Goal: Communication & Community: Answer question/provide support

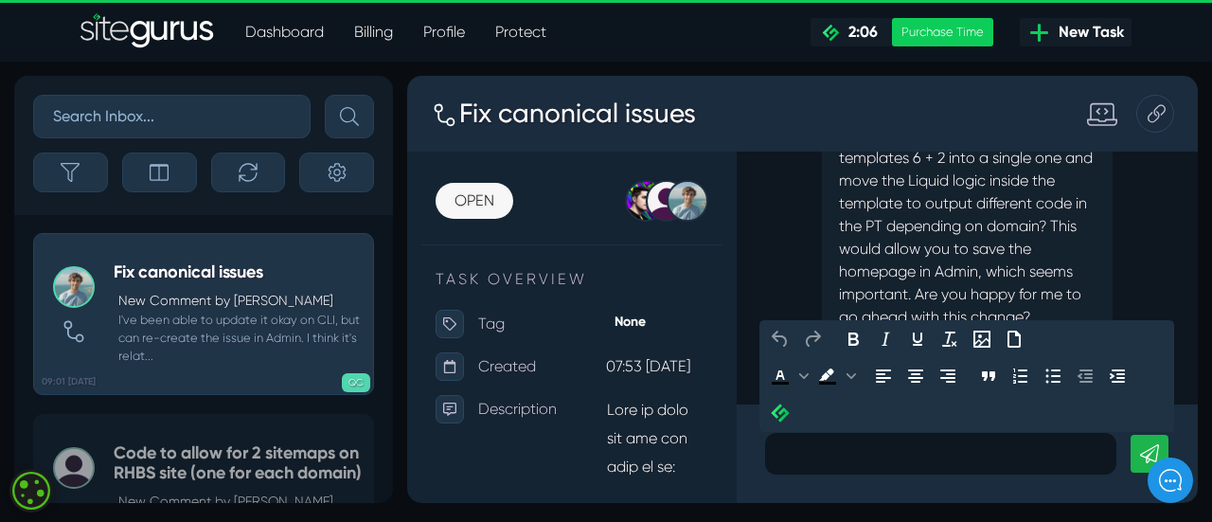
click at [829, 461] on p at bounding box center [940, 453] width 323 height 23
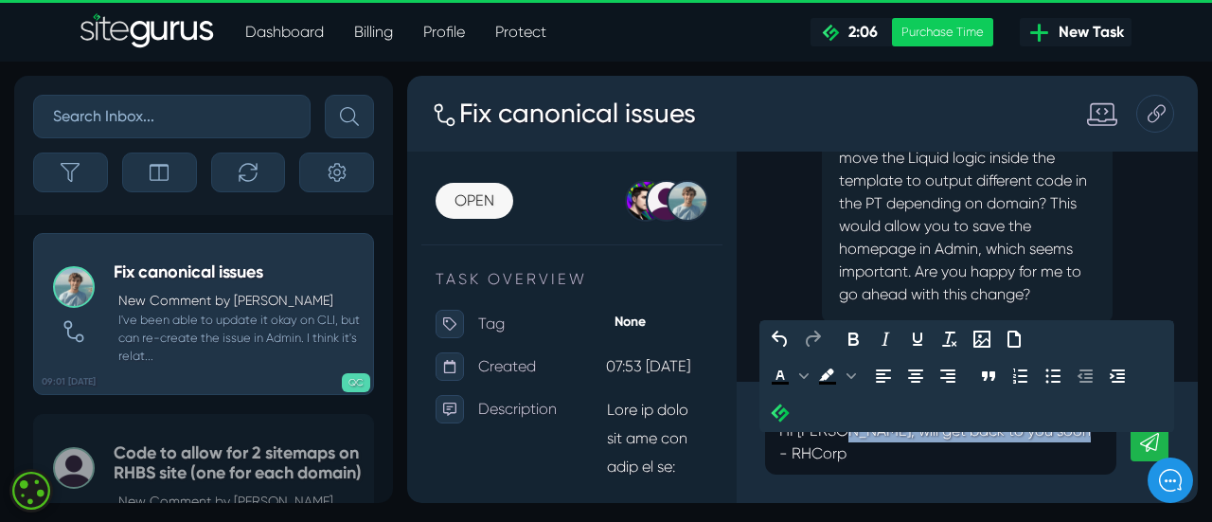
drag, startPoint x: 839, startPoint y: 455, endPoint x: 1096, endPoint y: 449, distance: 257.6
click at [1096, 449] on p "HI [PERSON_NAME], will get back to you soon - RHCorp" at bounding box center [940, 441] width 323 height 45
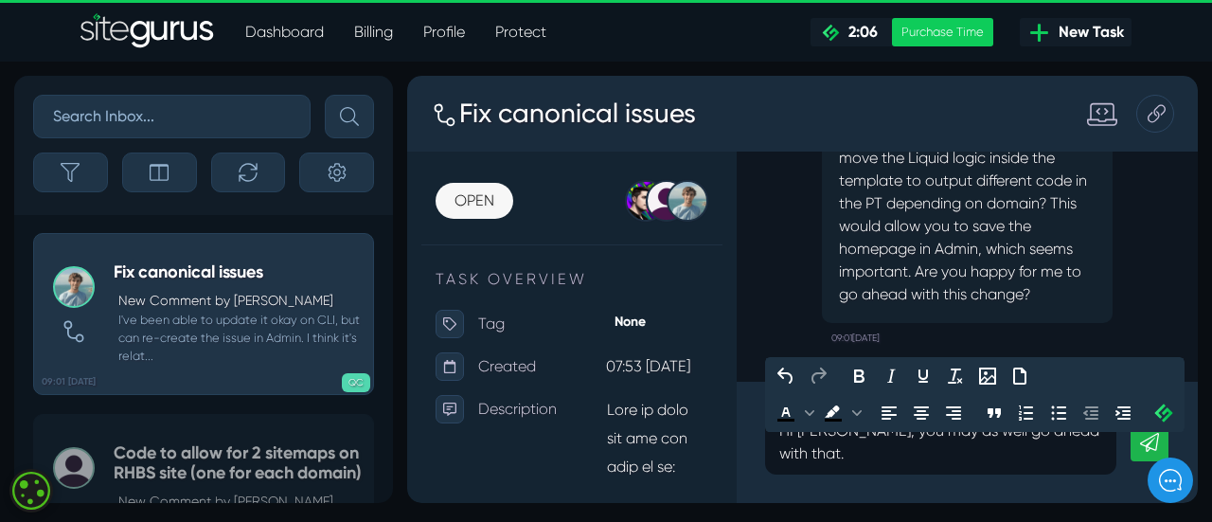
click at [791, 448] on p "HI [PERSON_NAME], you may as well go ahead with that." at bounding box center [940, 441] width 323 height 45
click at [1109, 456] on div "Hi [PERSON_NAME], you may as well go ahead with that." at bounding box center [940, 442] width 351 height 64
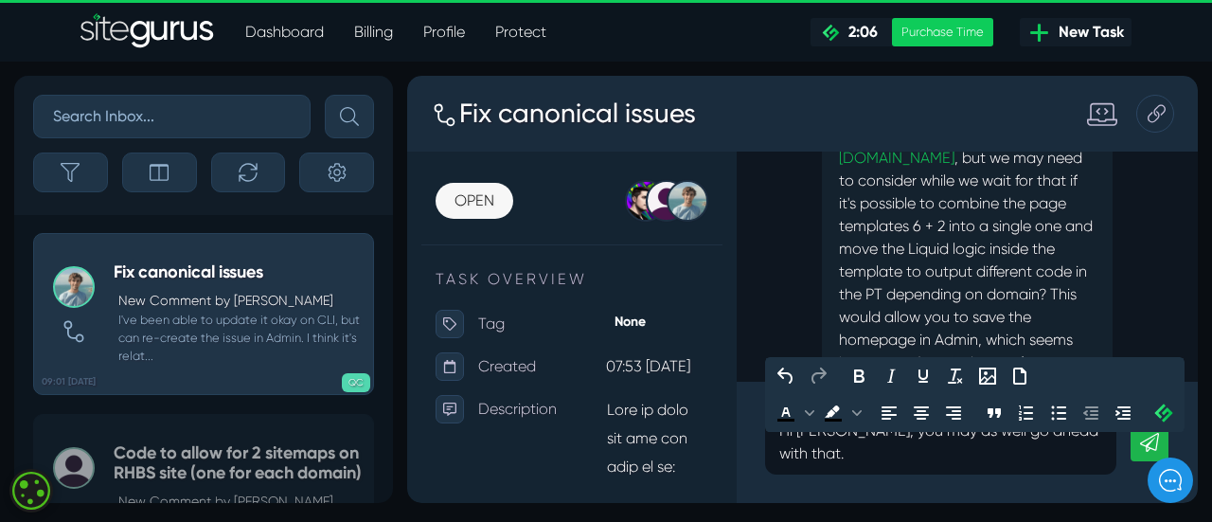
scroll to position [-188, 0]
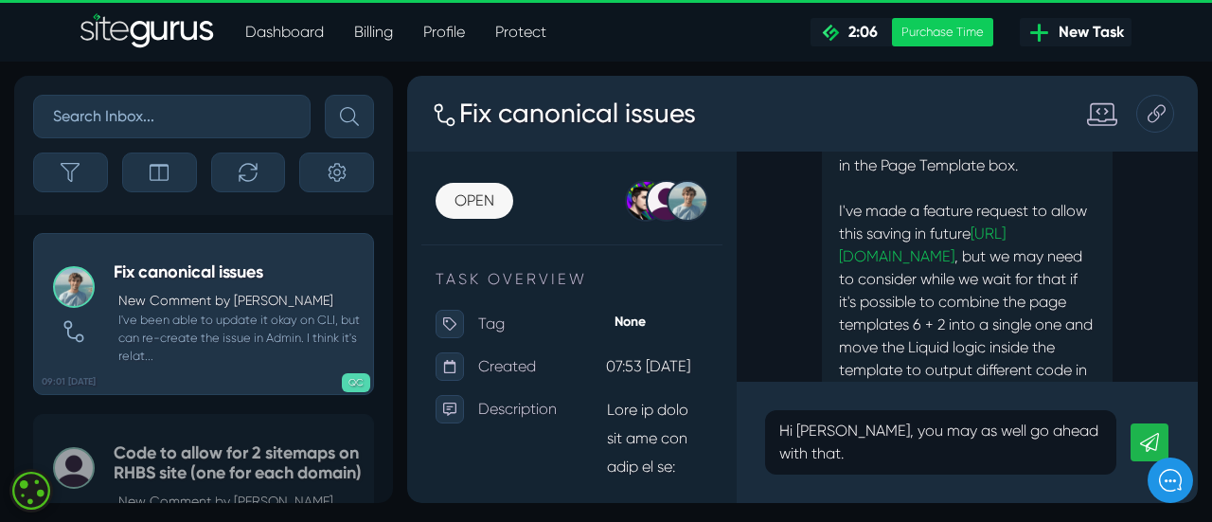
click at [916, 224] on p "I've been able to update it okay on CLI, but can re-create the issue in Admin. …" at bounding box center [967, 290] width 257 height 409
click at [946, 224] on link "[URL][DOMAIN_NAME]" at bounding box center [922, 244] width 167 height 41
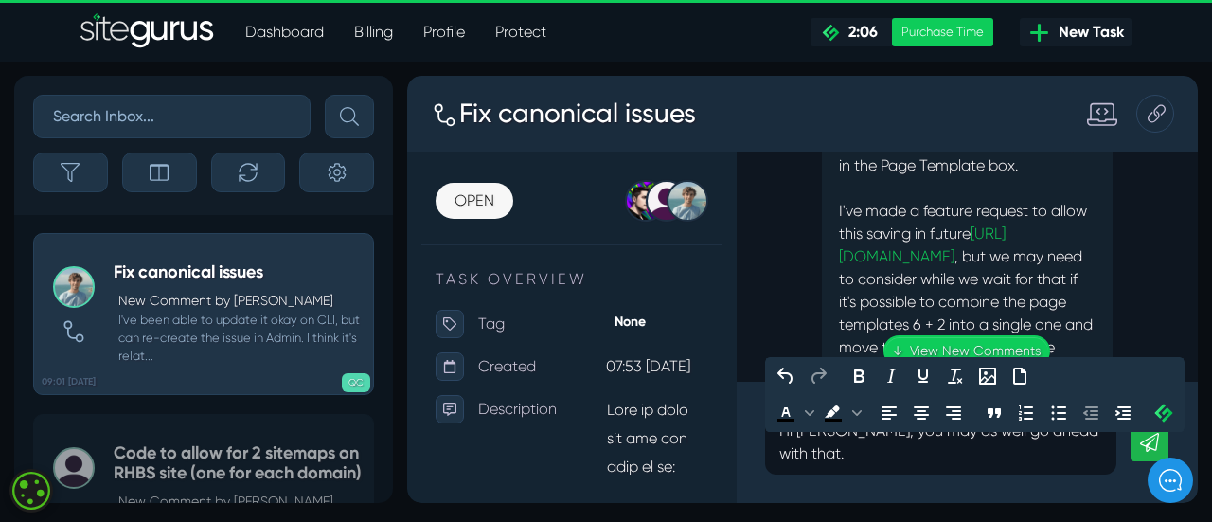
click at [1097, 452] on p "Hi [PERSON_NAME], you may as well go ahead with that." at bounding box center [940, 441] width 323 height 45
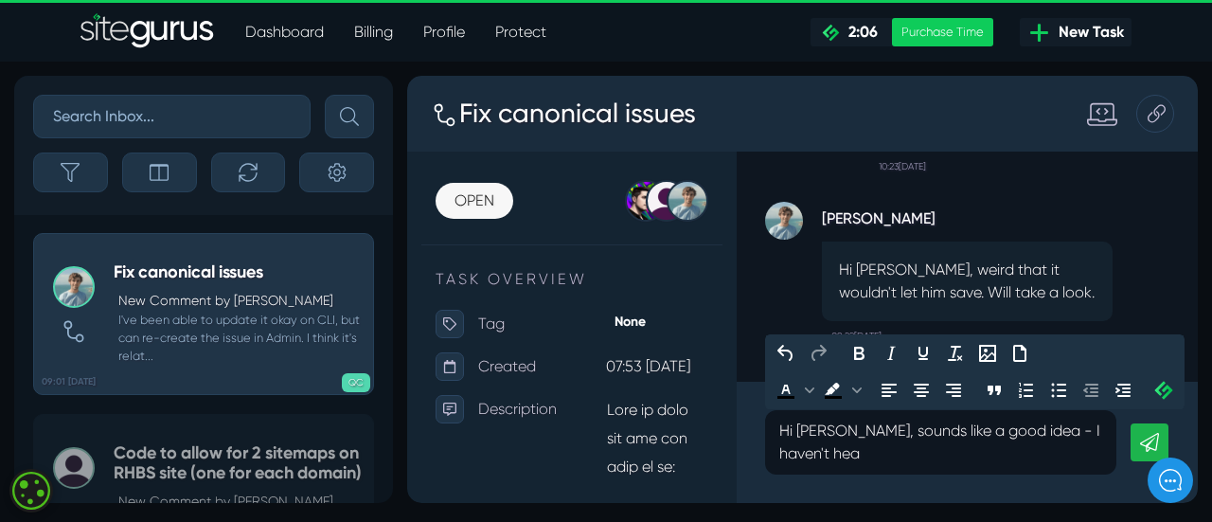
scroll to position [-495, 0]
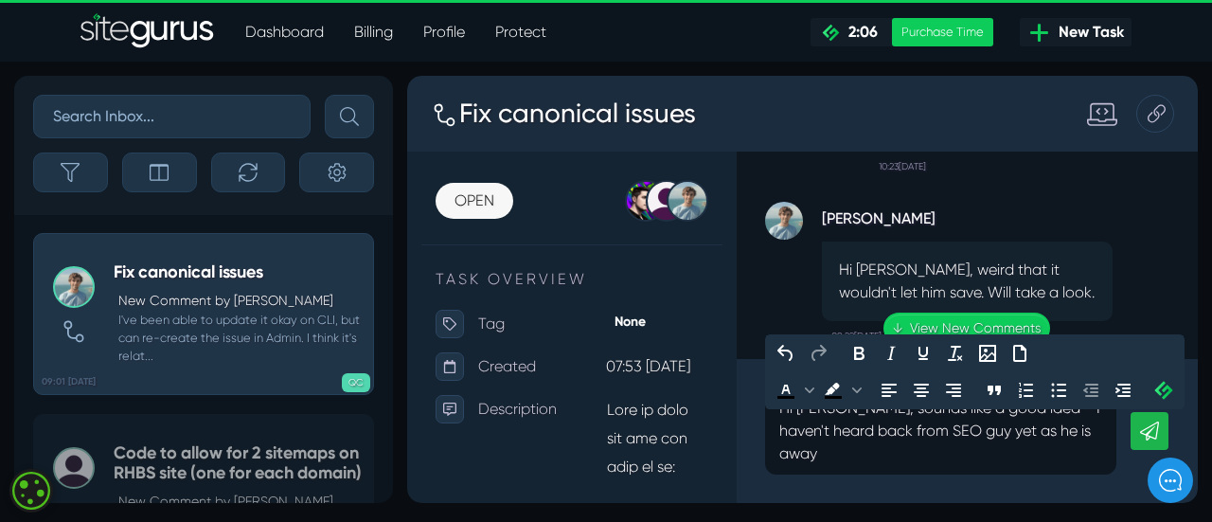
click at [1007, 435] on p "Hi [PERSON_NAME], sounds like a good idea - I haven't heard back from SEO guy y…" at bounding box center [940, 431] width 323 height 68
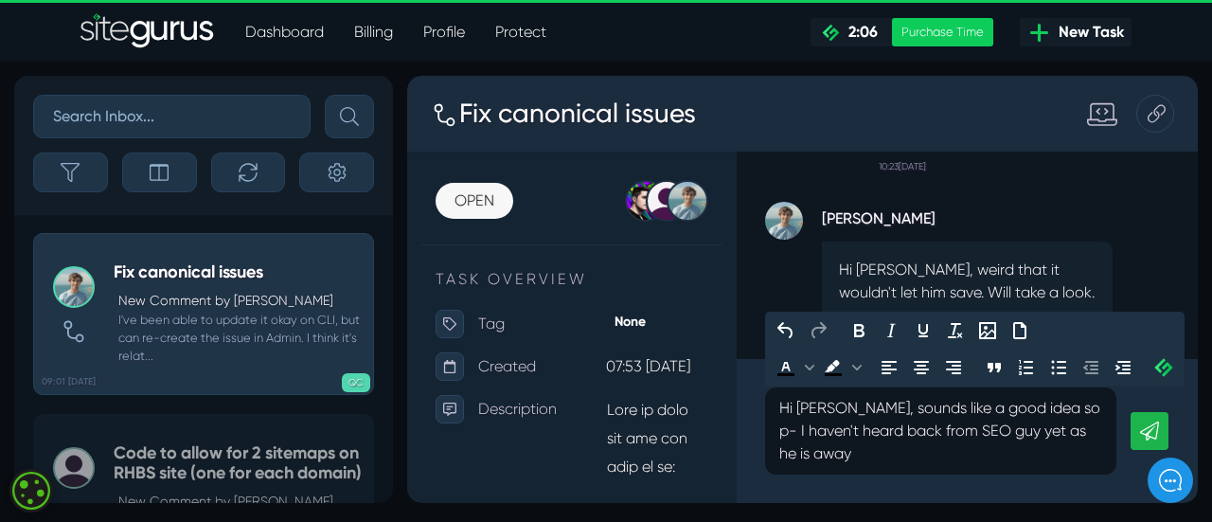
scroll to position [-518, 0]
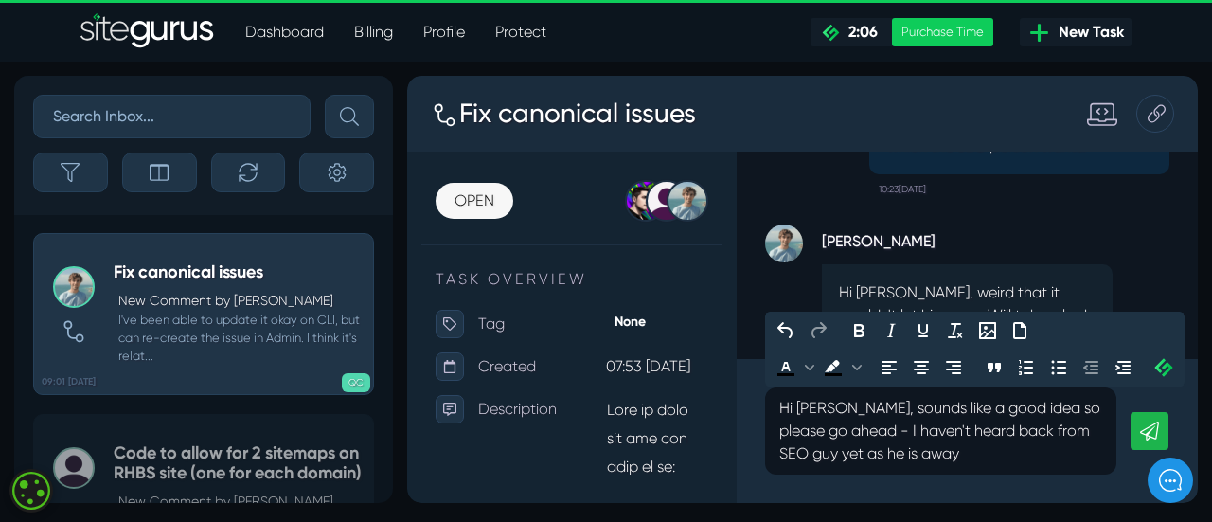
click at [910, 456] on p "Hi [PERSON_NAME], sounds like a good idea so please go ahead - I haven't heard …" at bounding box center [940, 431] width 323 height 68
drag, startPoint x: 848, startPoint y: 453, endPoint x: 912, endPoint y: 455, distance: 63.5
click at [912, 455] on p "Hi [PERSON_NAME], sounds like a good idea so please go ahead - I haven't heard …" at bounding box center [940, 431] width 323 height 68
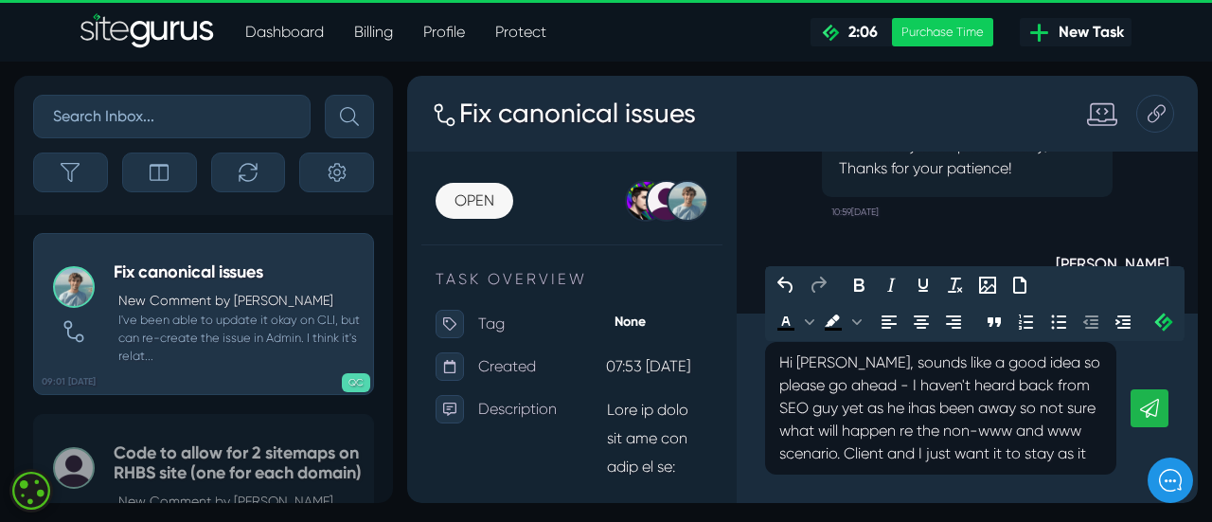
scroll to position [-1549, 0]
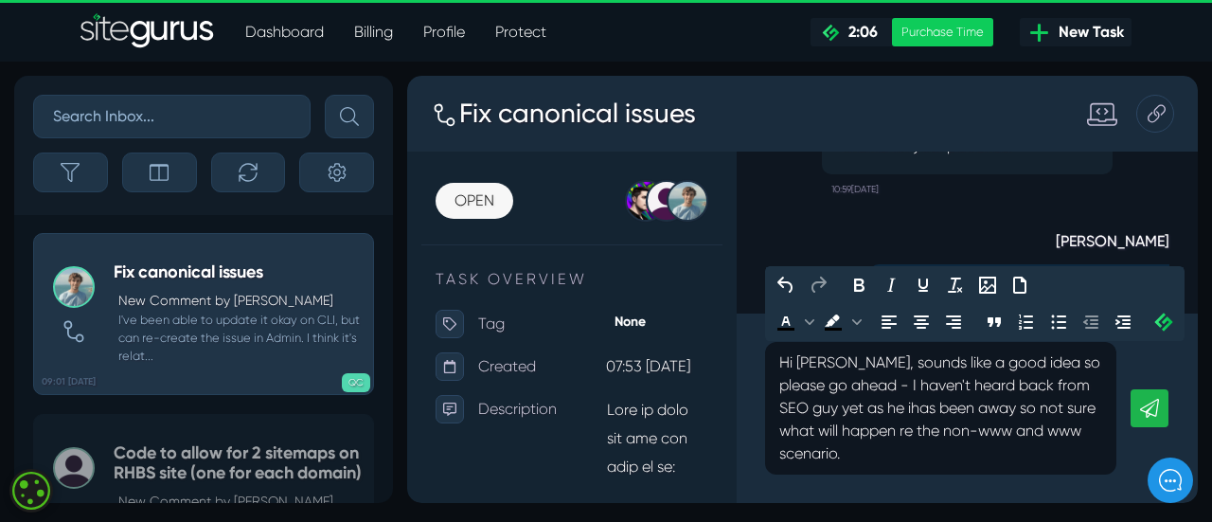
click at [851, 407] on p "Hi [PERSON_NAME], sounds like a good idea so please go ahead - I haven't heard …" at bounding box center [940, 408] width 323 height 114
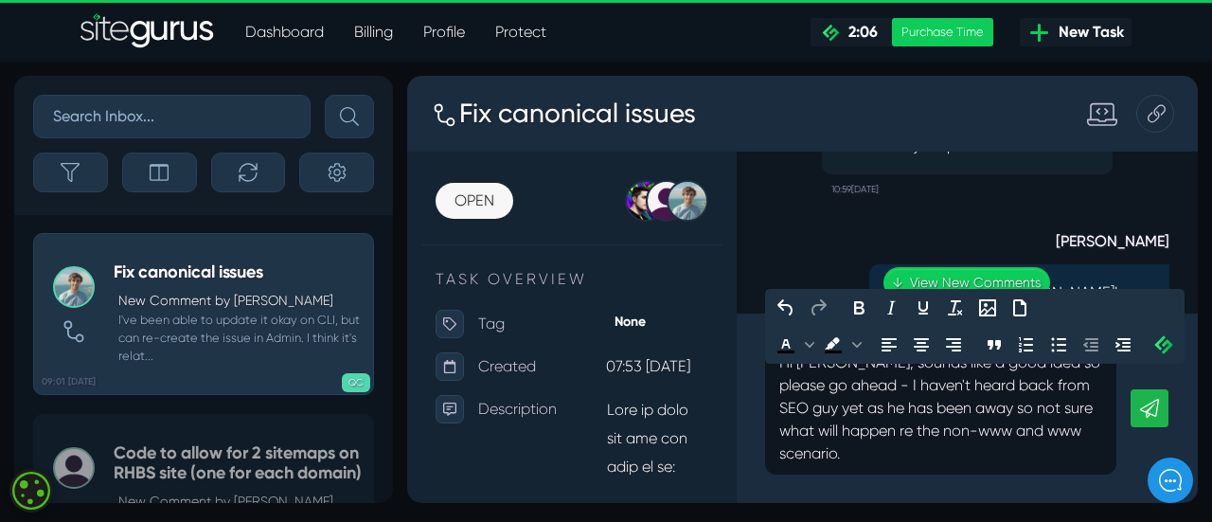
scroll to position [-1526, 0]
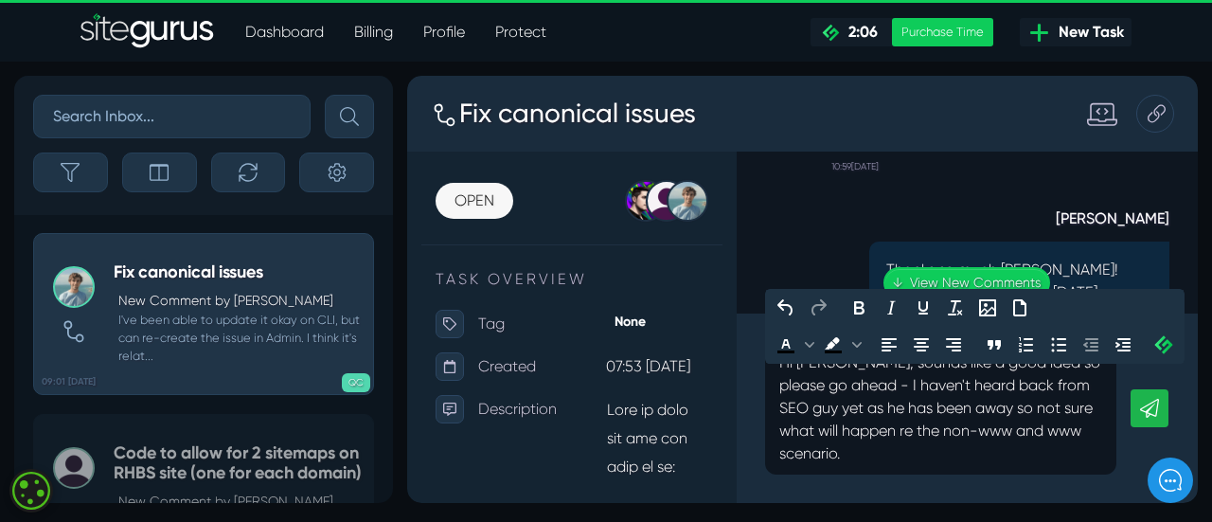
click at [840, 410] on p "Hi [PERSON_NAME], sounds like a good idea so please go ahead - I haven't heard …" at bounding box center [940, 408] width 323 height 114
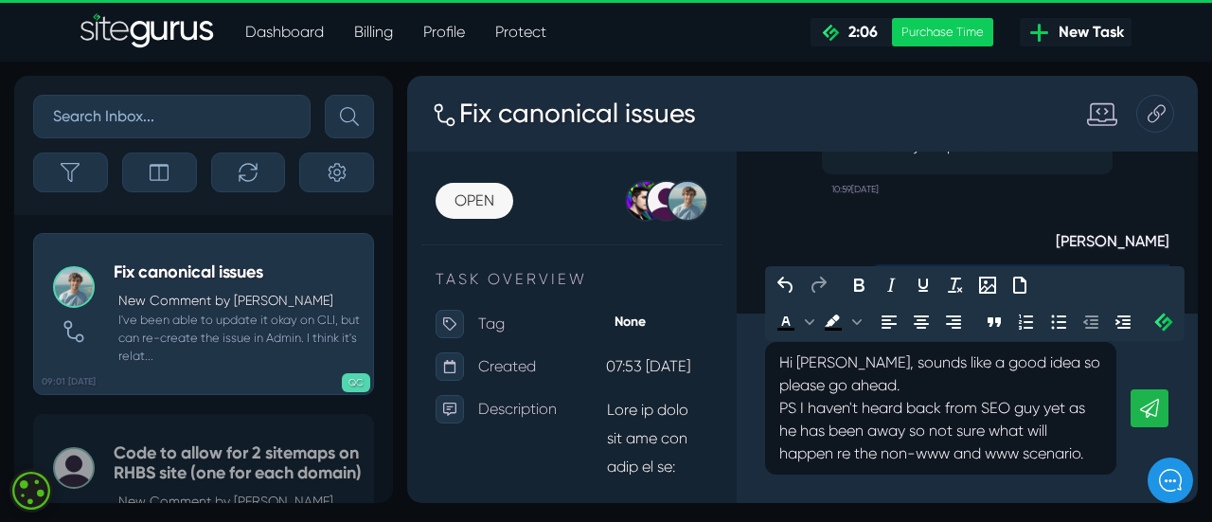
click at [1104, 451] on div "Hi [PERSON_NAME], sounds like a good idea so please go ahead. PS I haven't hear…" at bounding box center [940, 408] width 351 height 133
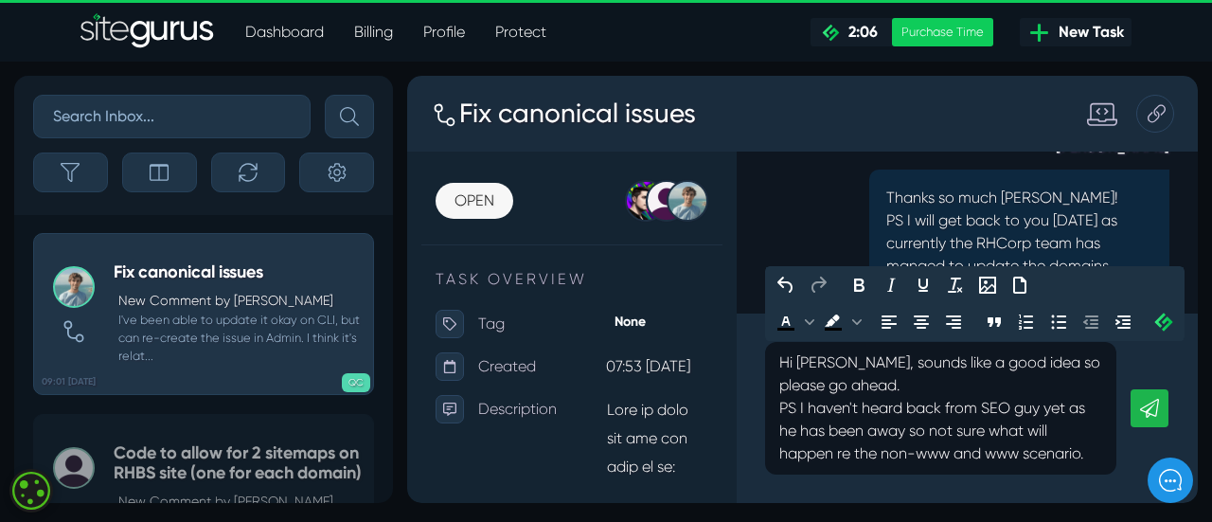
scroll to position [-1359, 0]
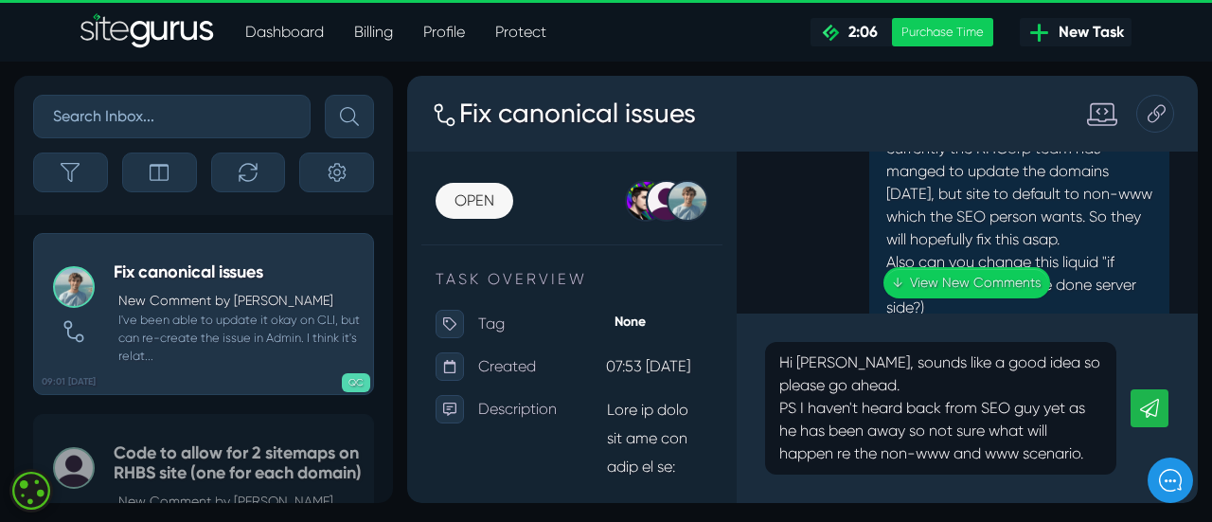
click at [810, 180] on div "[PERSON_NAME] Thanks so much [PERSON_NAME]! PS I will get back to you [DATE] as…" at bounding box center [967, 418] width 404 height 806
